Goal: Task Accomplishment & Management: Use online tool/utility

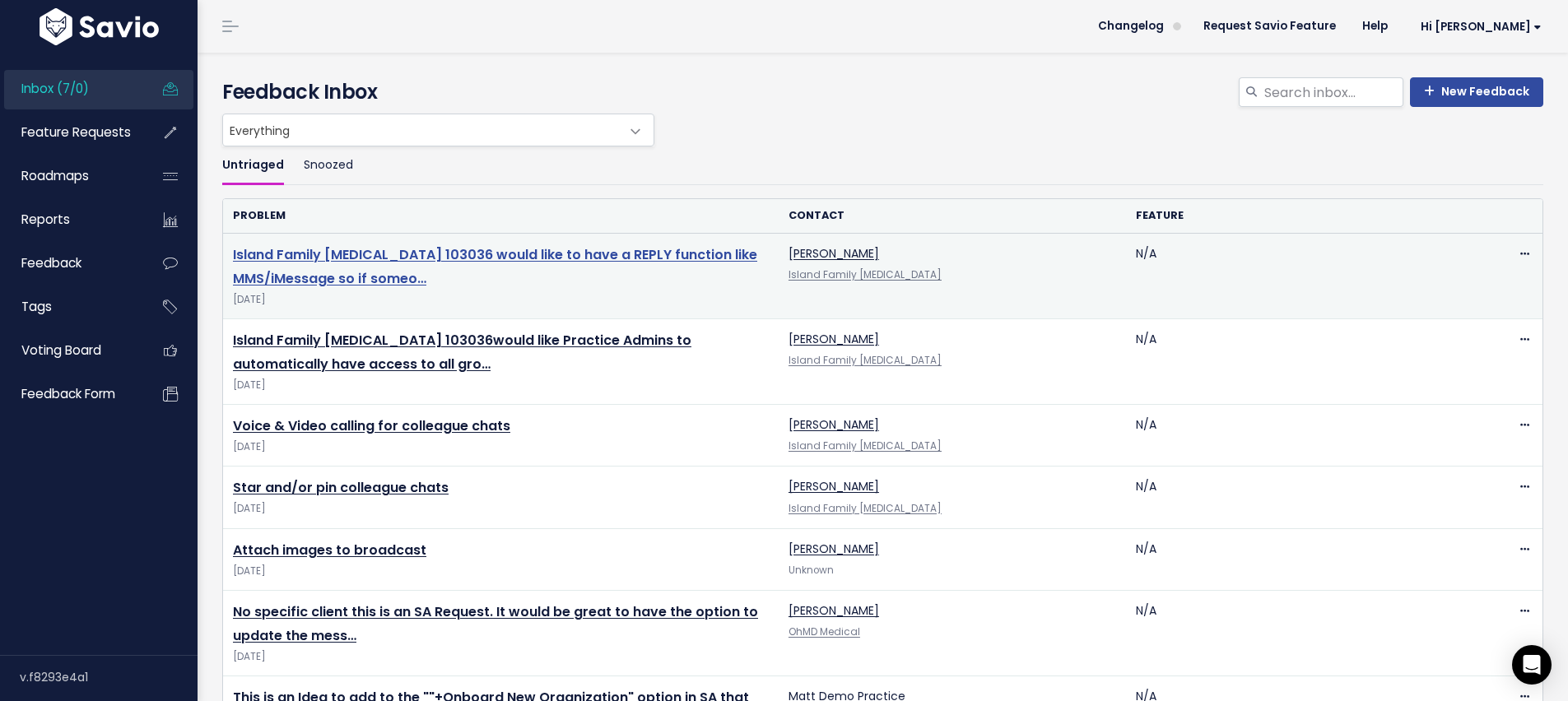
click at [352, 256] on link "Island Family [MEDICAL_DATA] 103036 would like to have a REPLY function like MM…" at bounding box center [495, 266] width 524 height 42
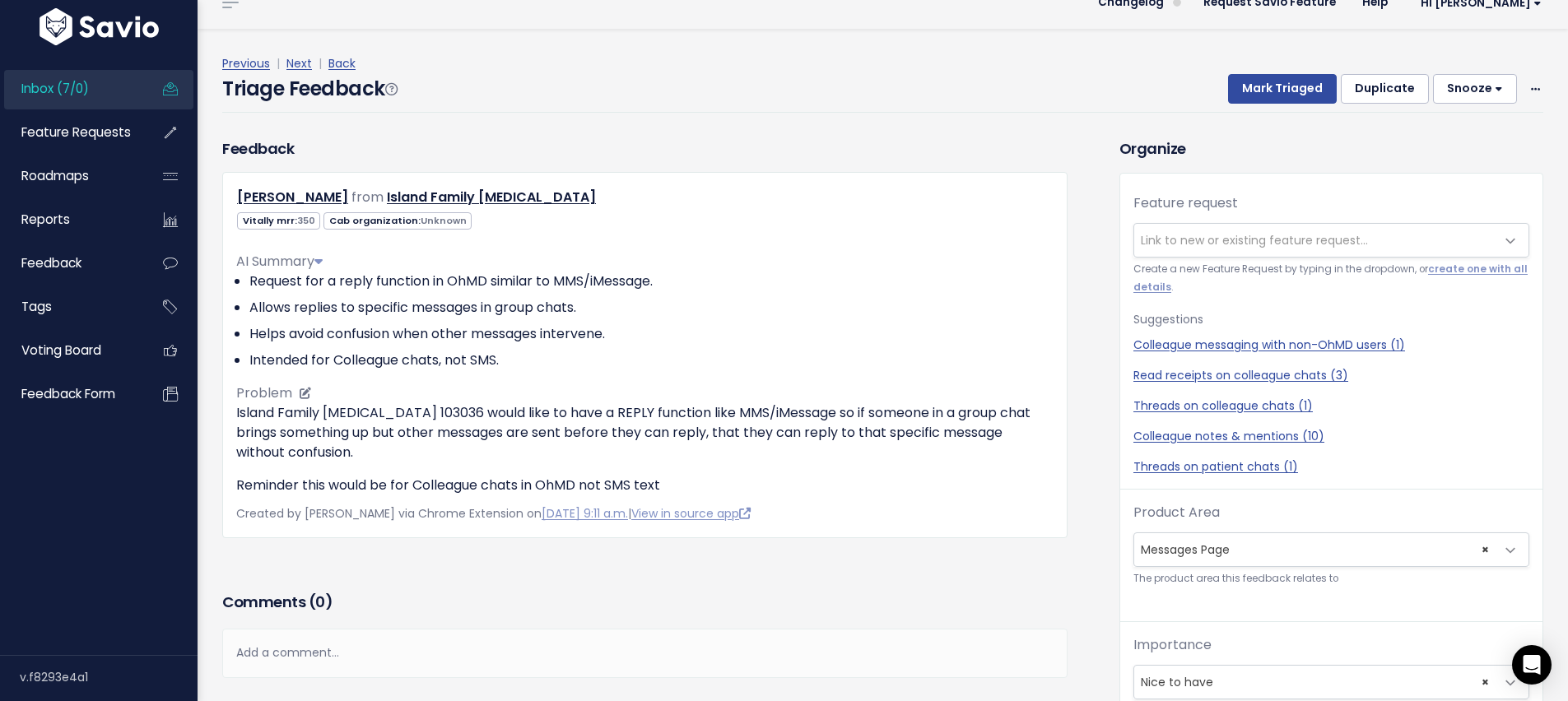
scroll to position [26, 0]
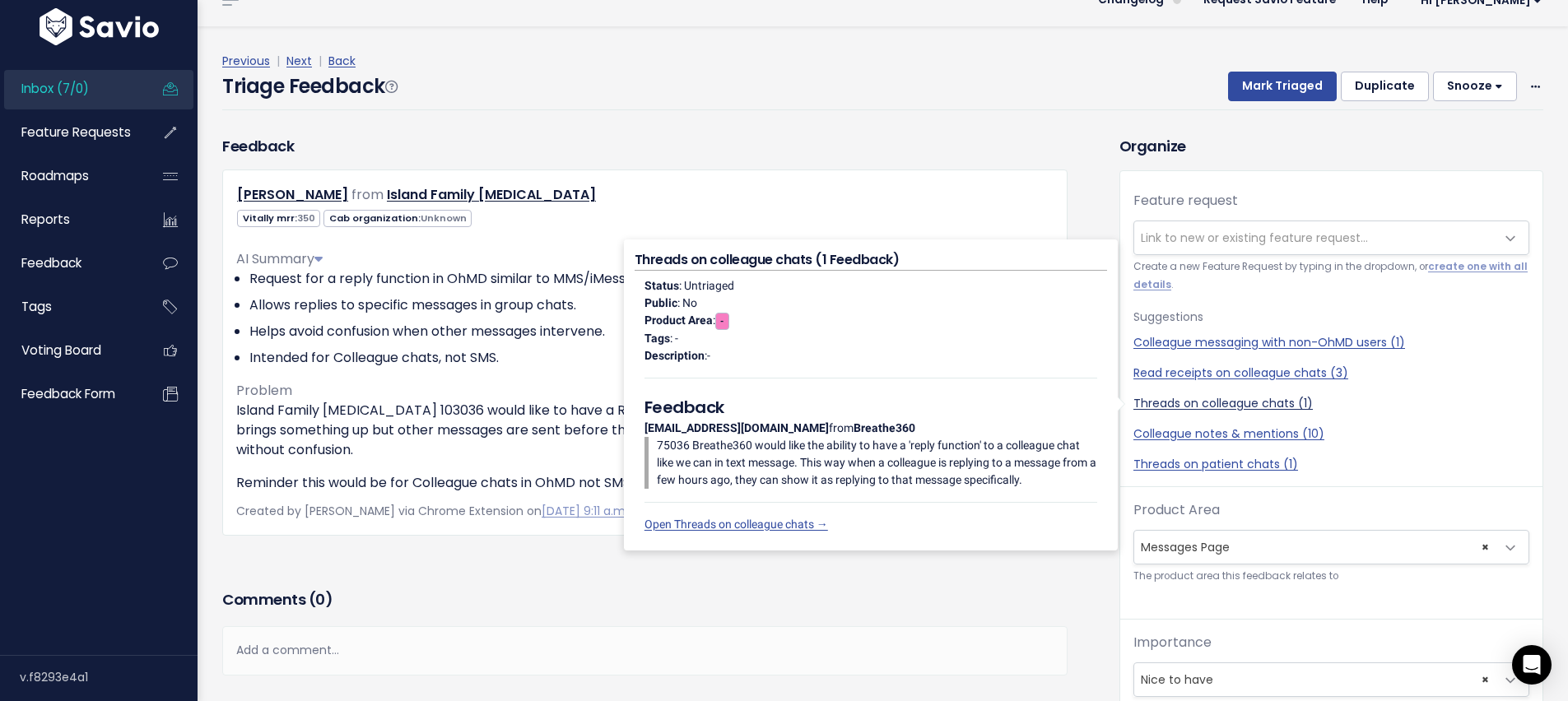
click at [1229, 399] on link "Threads on colleague chats (1)" at bounding box center [1331, 403] width 396 height 17
select select "56052"
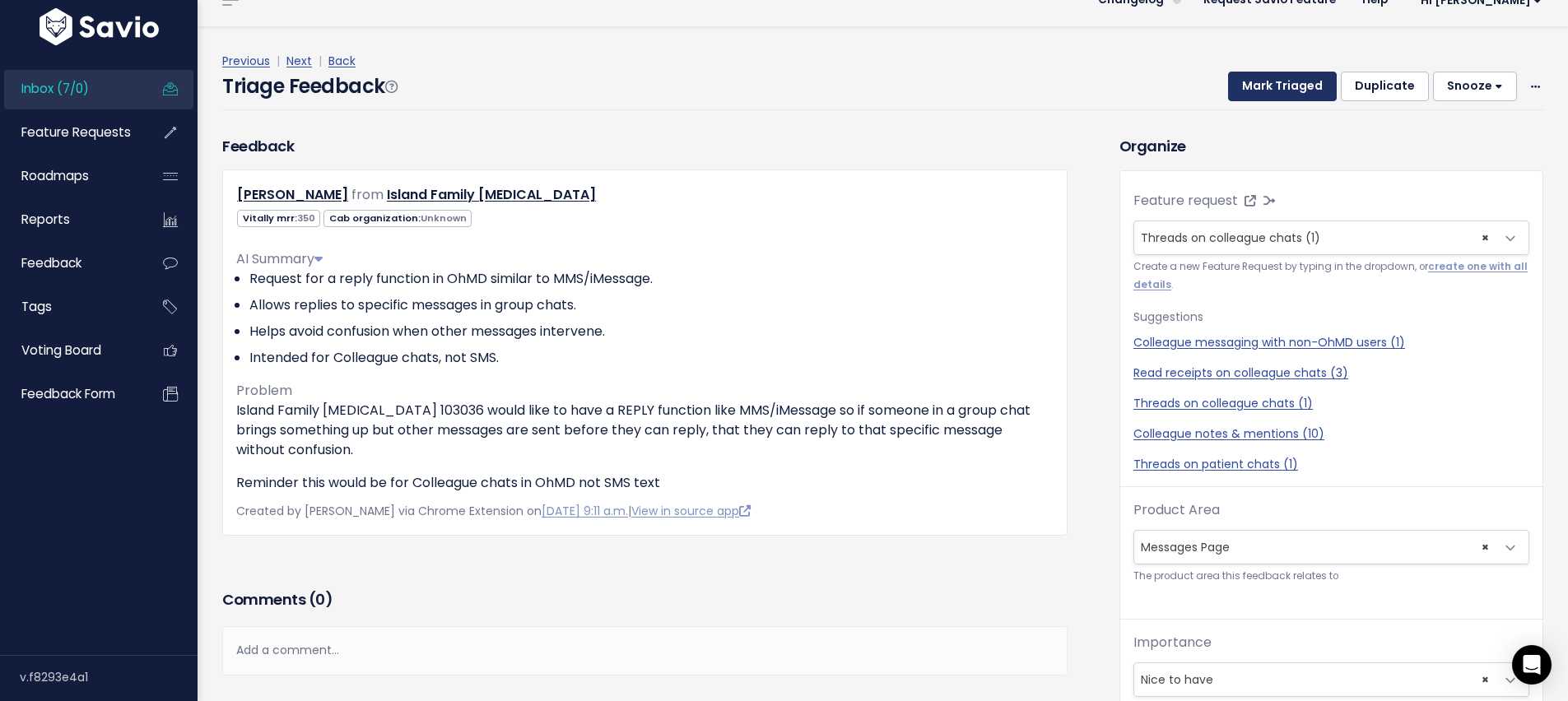
click at [1285, 93] on button "Mark Triaged" at bounding box center [1282, 86] width 108 height 30
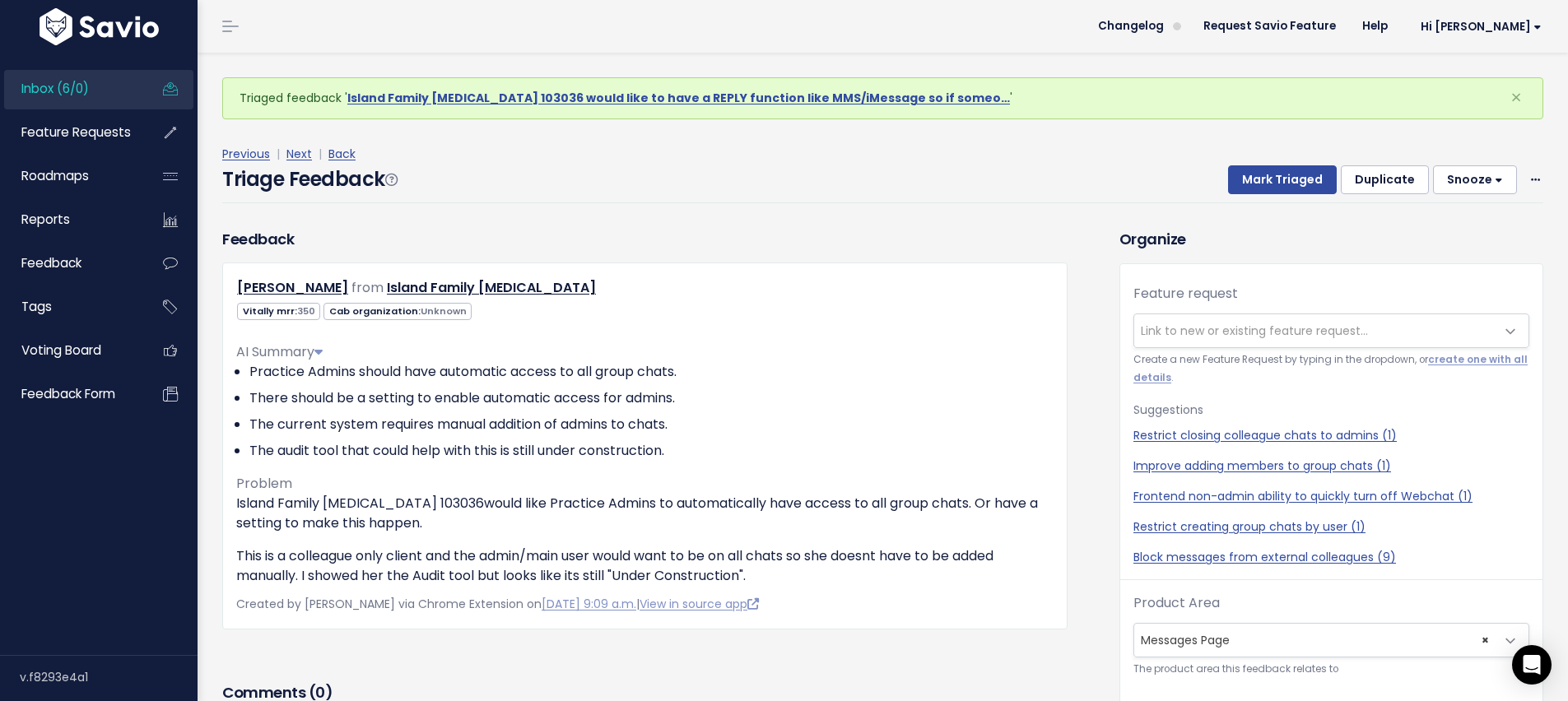
click at [1233, 327] on span "Link to new or existing feature request..." at bounding box center [1255, 330] width 227 height 16
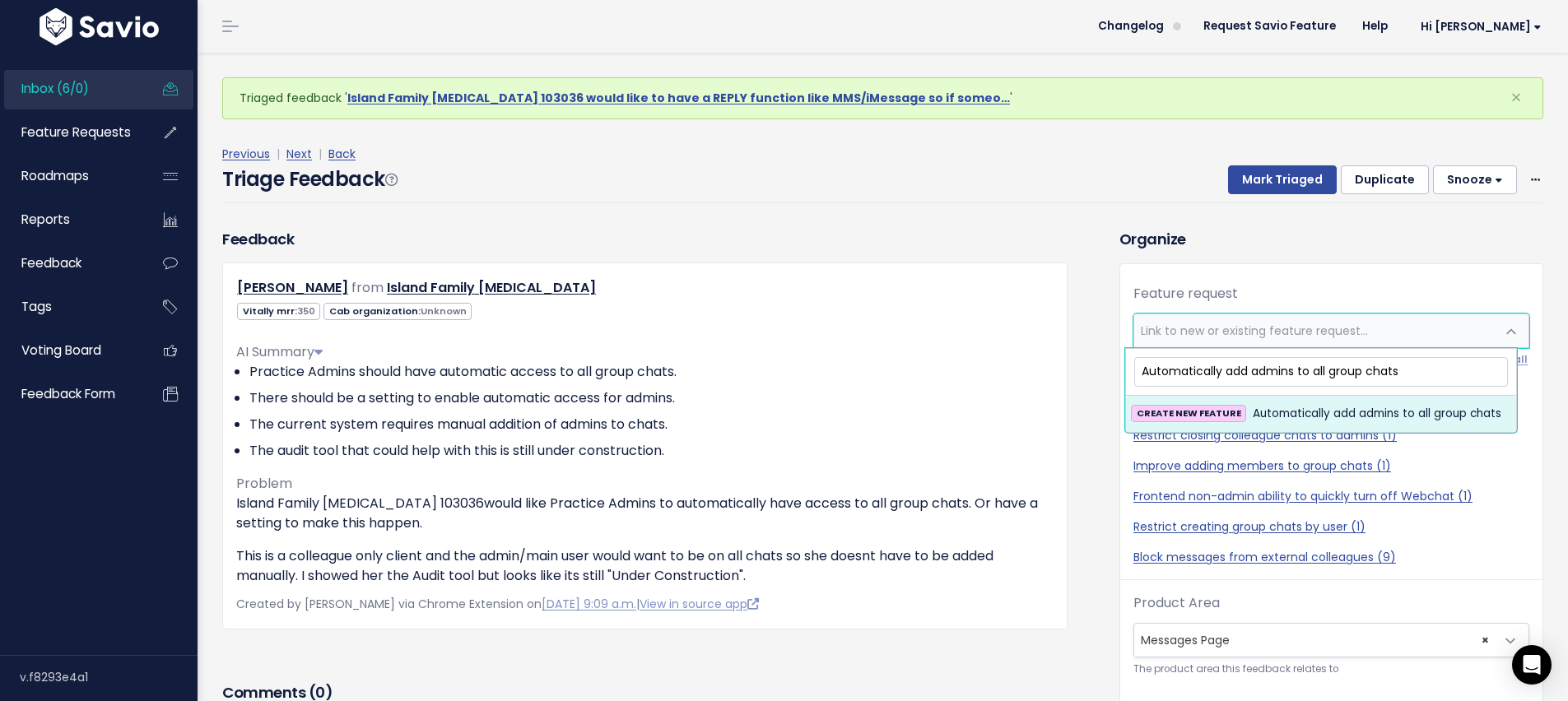
type input "Automatically add admins to all group chats"
click at [1414, 412] on span "Automatically add admins to all group chats" at bounding box center [1377, 414] width 248 height 20
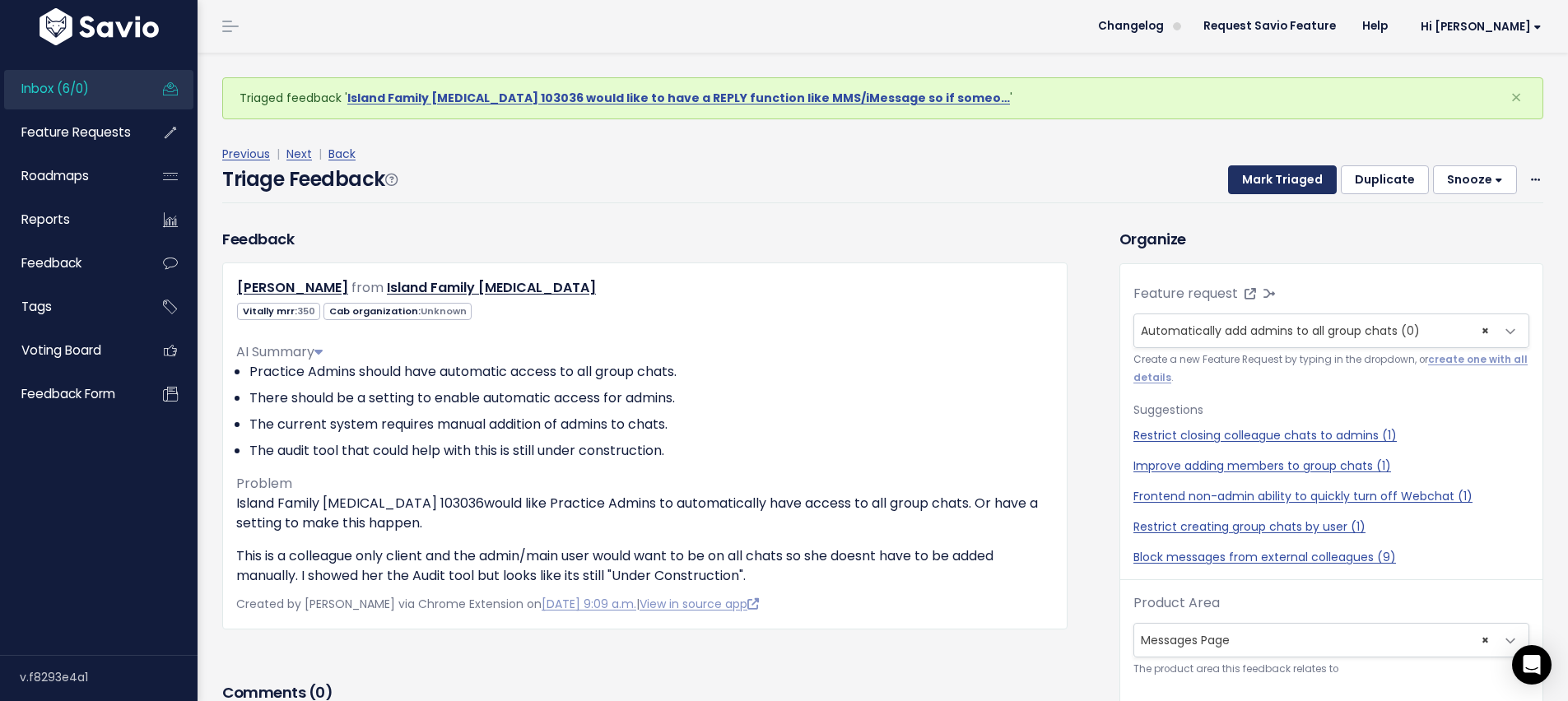
click at [1267, 174] on button "Mark Triaged" at bounding box center [1282, 180] width 108 height 30
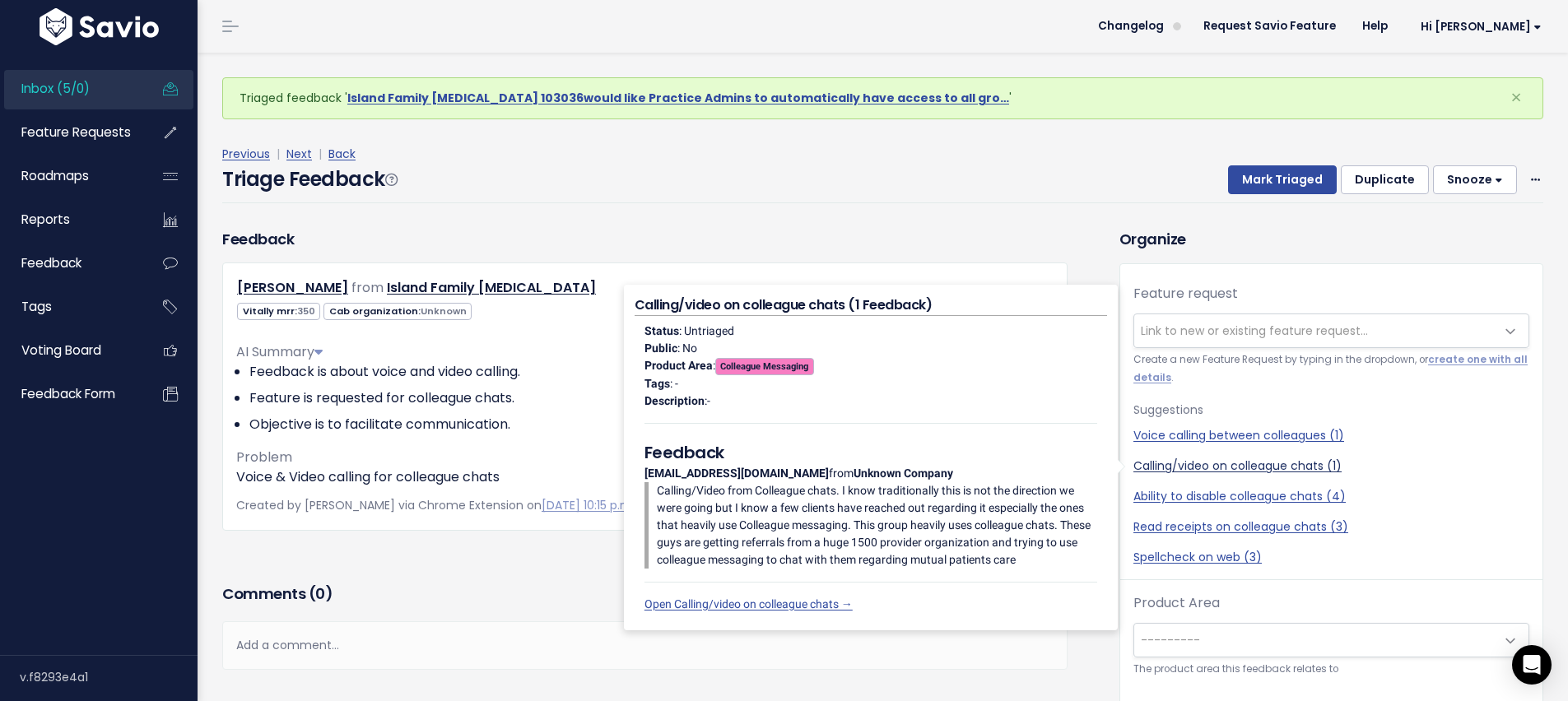
click at [1293, 466] on link "Calling/video on colleague chats (1)" at bounding box center [1331, 466] width 396 height 17
select select "48019"
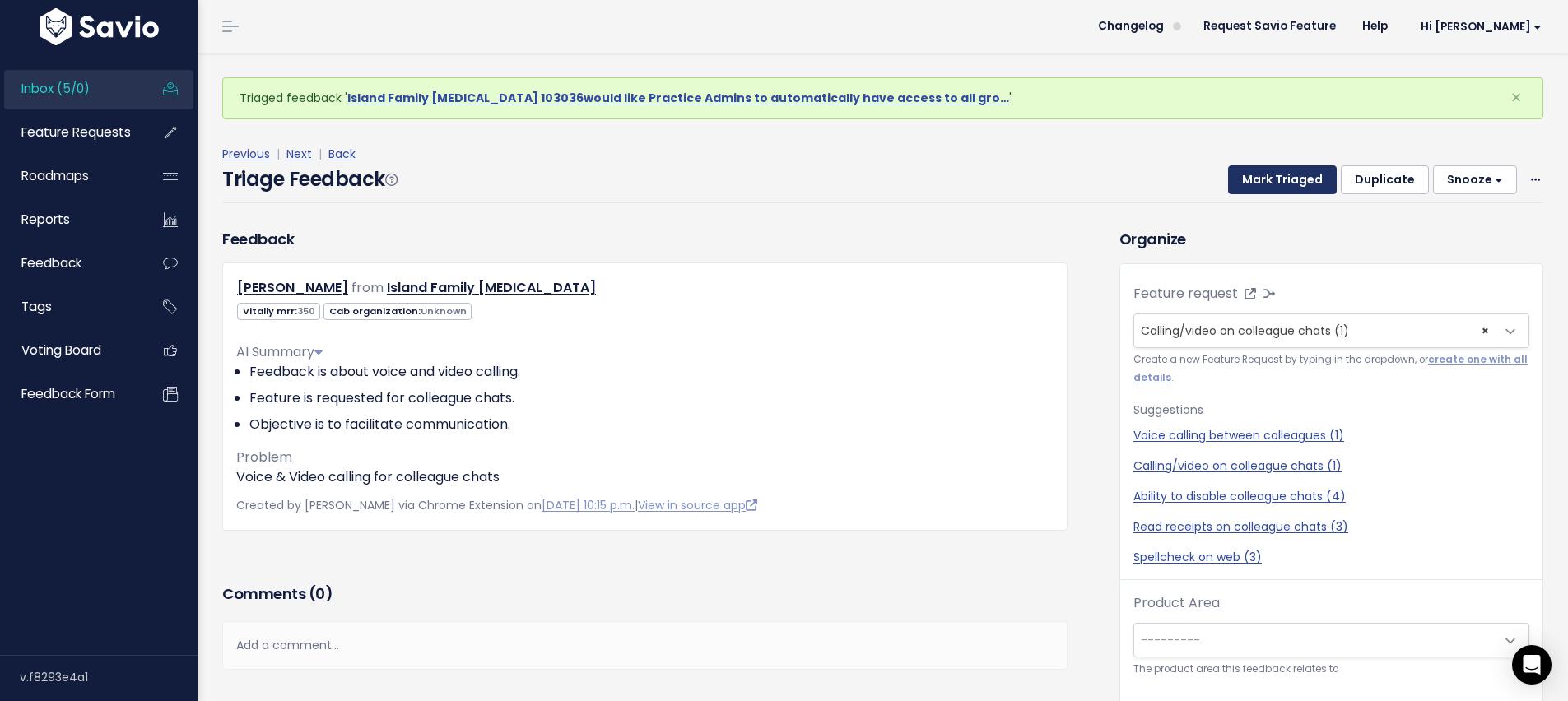
click at [1260, 187] on button "Mark Triaged" at bounding box center [1282, 180] width 108 height 30
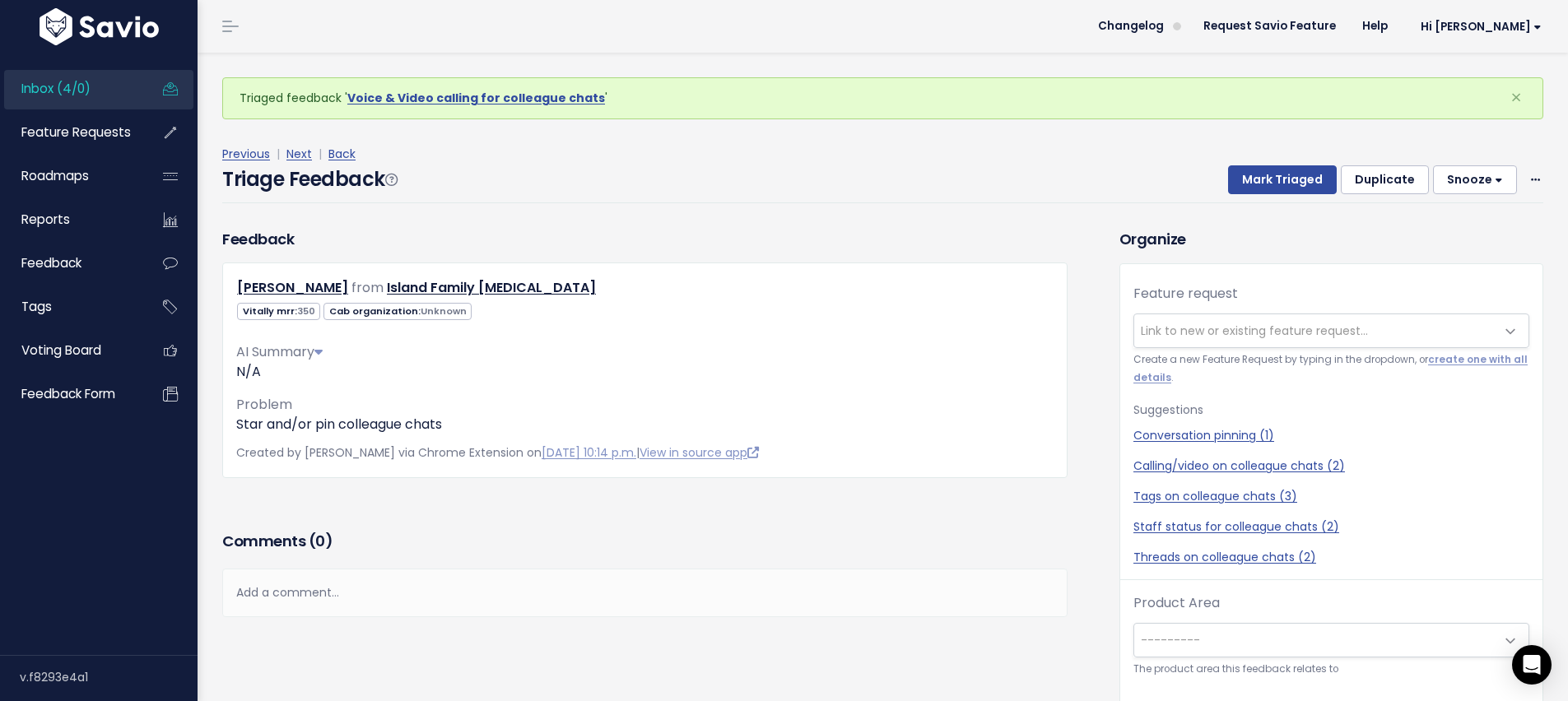
click at [1196, 314] on span "Link to new or existing feature request..." at bounding box center [1315, 330] width 361 height 32
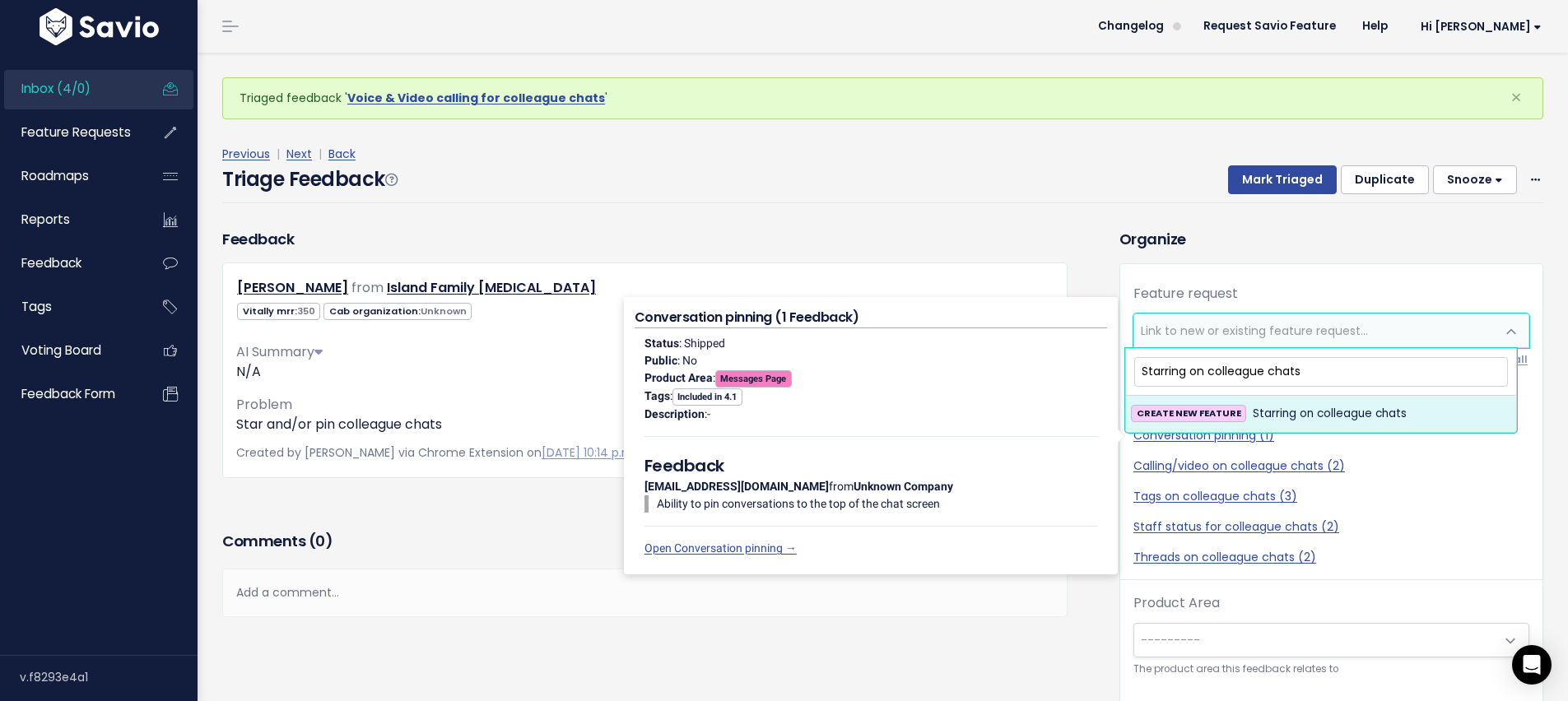
type input "Starring on colleague chats"
click at [1312, 399] on li "CREATE NEW FEATURE Starring on colleague chats" at bounding box center [1321, 414] width 390 height 36
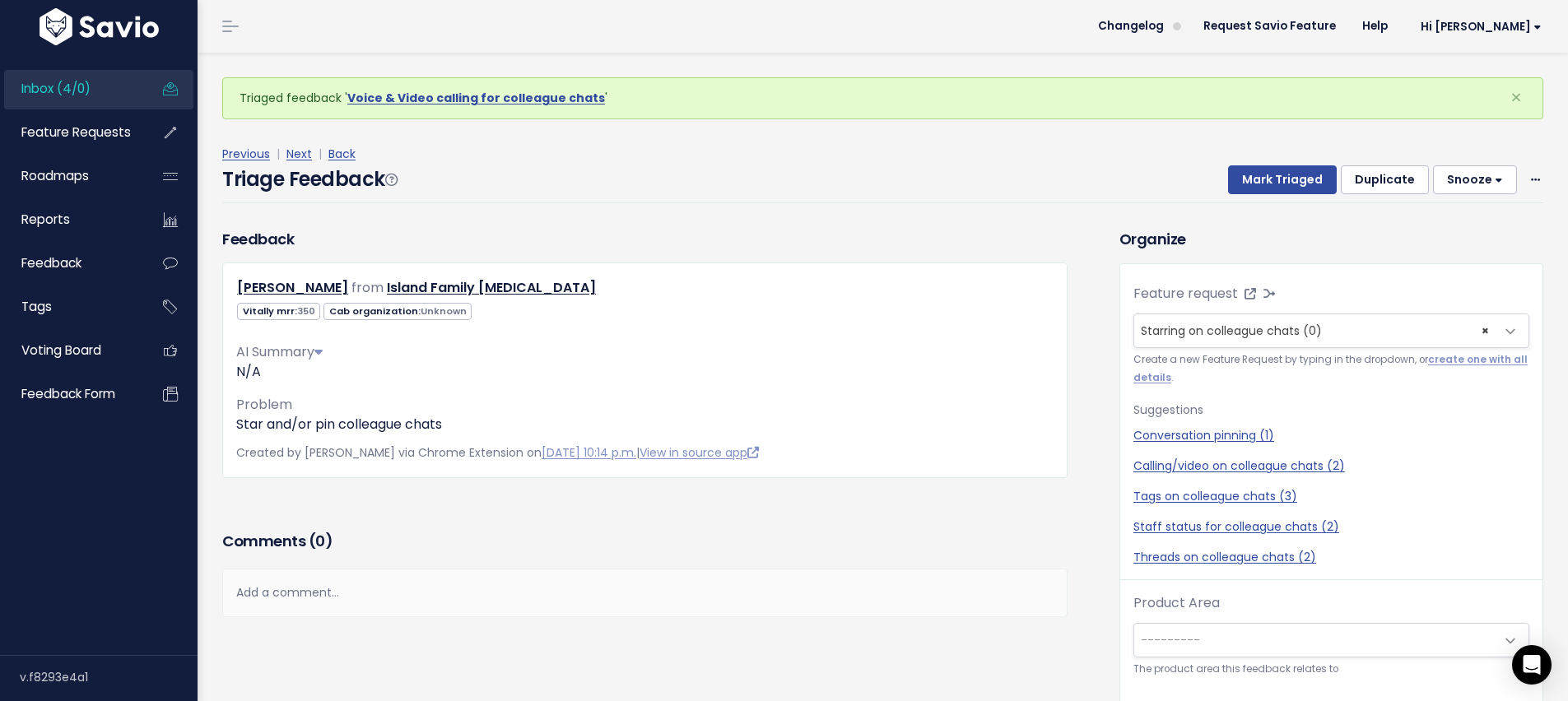
click at [1288, 161] on div "Previous | Next | Back" at bounding box center [882, 154] width 1321 height 21
click at [1286, 172] on button "Mark Triaged" at bounding box center [1282, 180] width 108 height 30
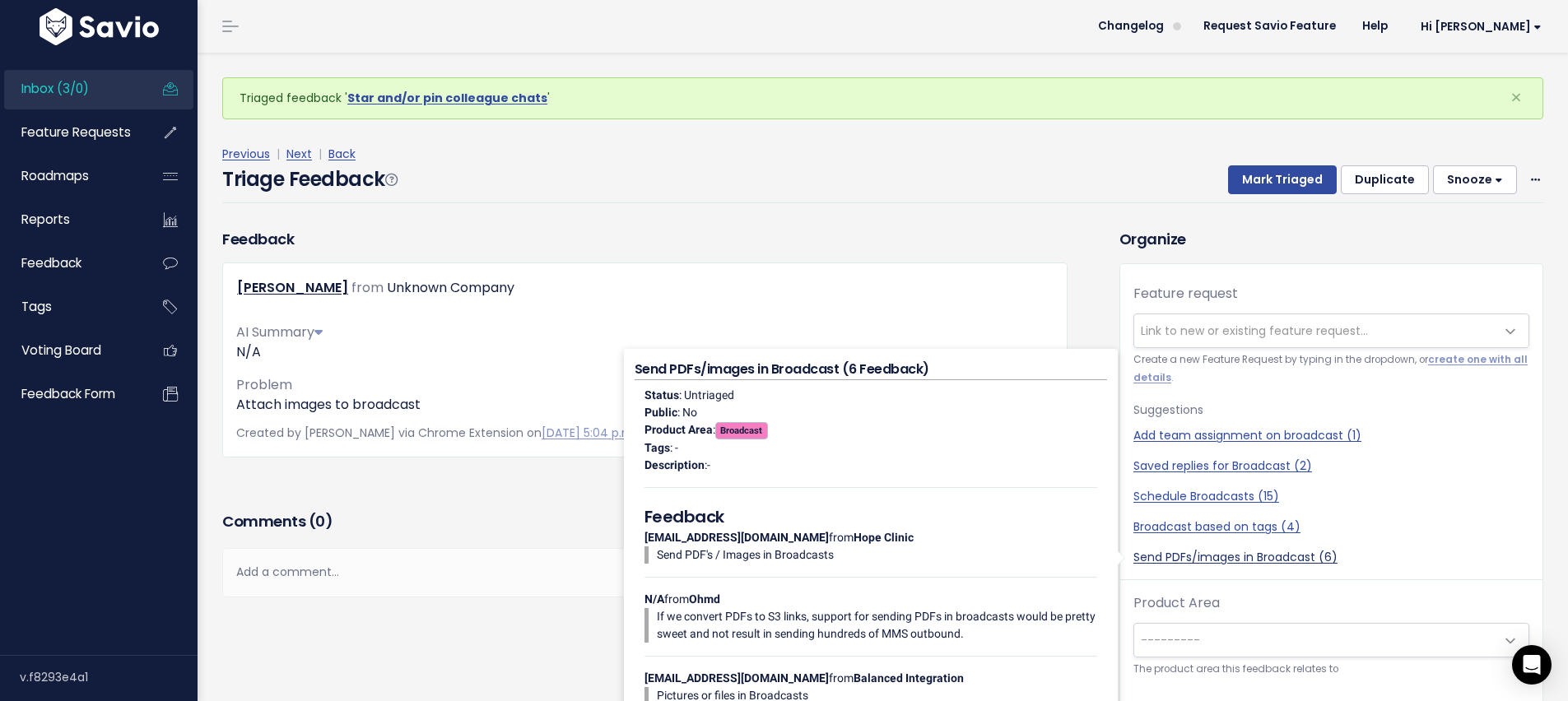
click at [1298, 556] on link "Send PDFs/images in Broadcast (6)" at bounding box center [1331, 557] width 396 height 17
select select "48031"
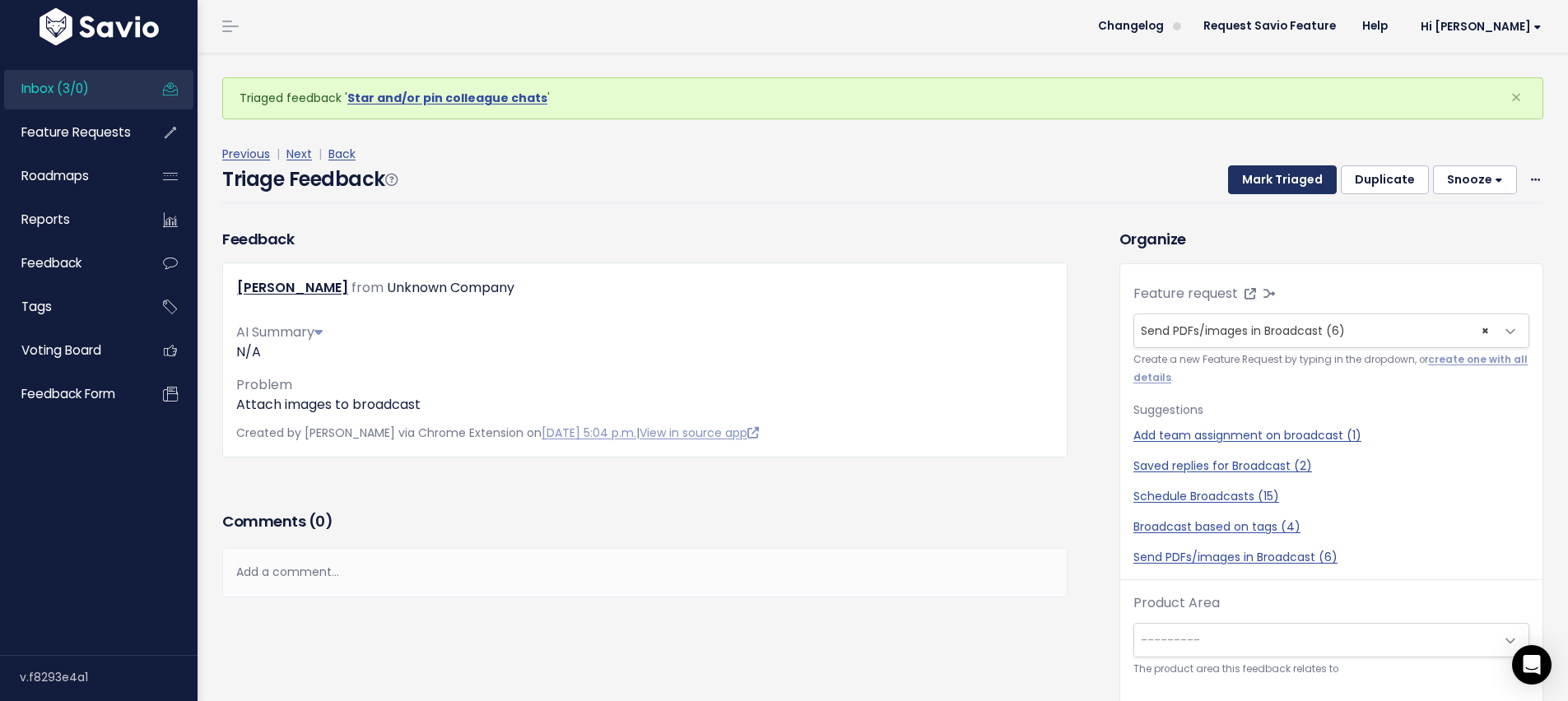
click at [1309, 171] on button "Mark Triaged" at bounding box center [1282, 180] width 108 height 30
